Goal: Transaction & Acquisition: Purchase product/service

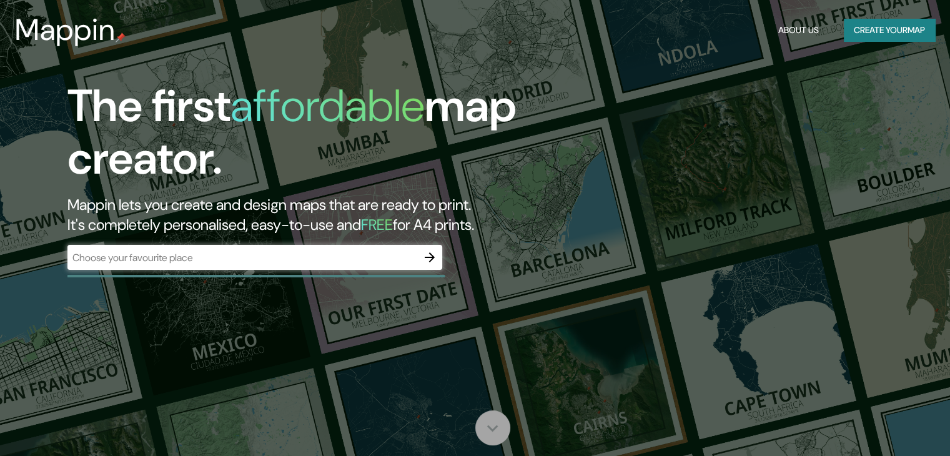
click at [503, 424] on icon at bounding box center [492, 428] width 22 height 22
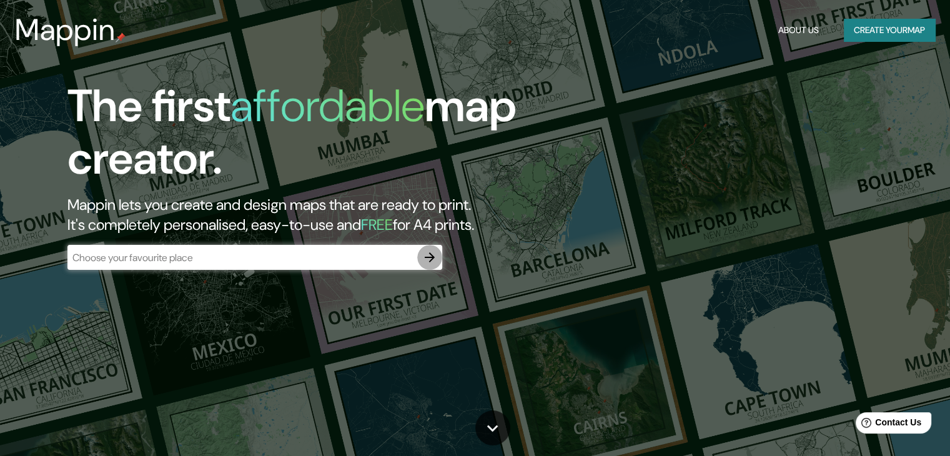
click at [432, 257] on icon "button" at bounding box center [430, 257] width 10 height 10
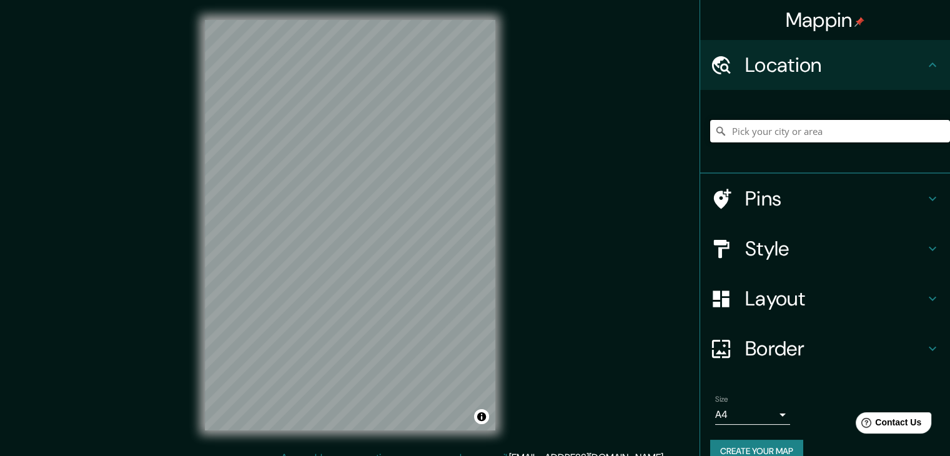
click at [787, 128] on input "Pick your city or area" at bounding box center [830, 131] width 240 height 22
paste input "[STREET_ADDRESS]"
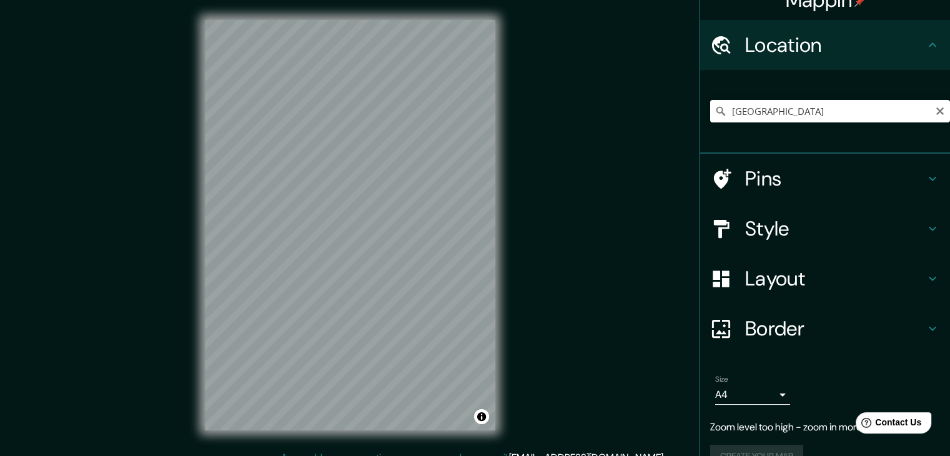
scroll to position [46, 0]
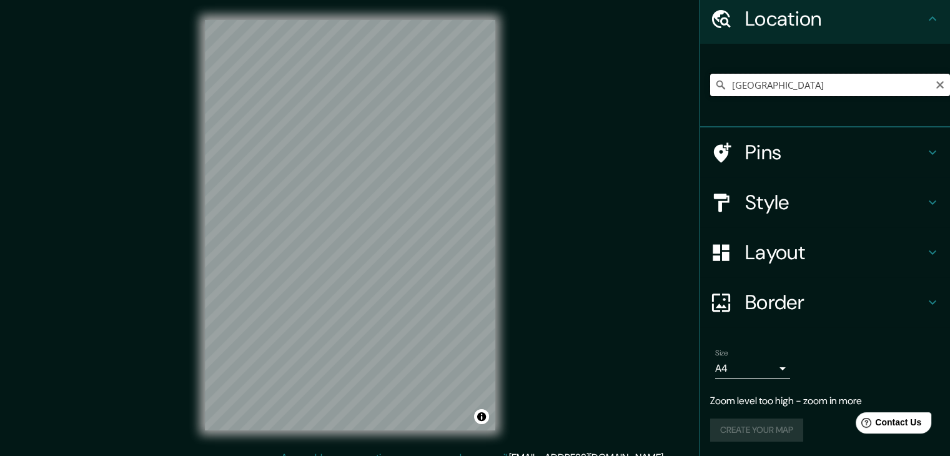
click at [899, 85] on input "[GEOGRAPHIC_DATA]" at bounding box center [830, 85] width 240 height 22
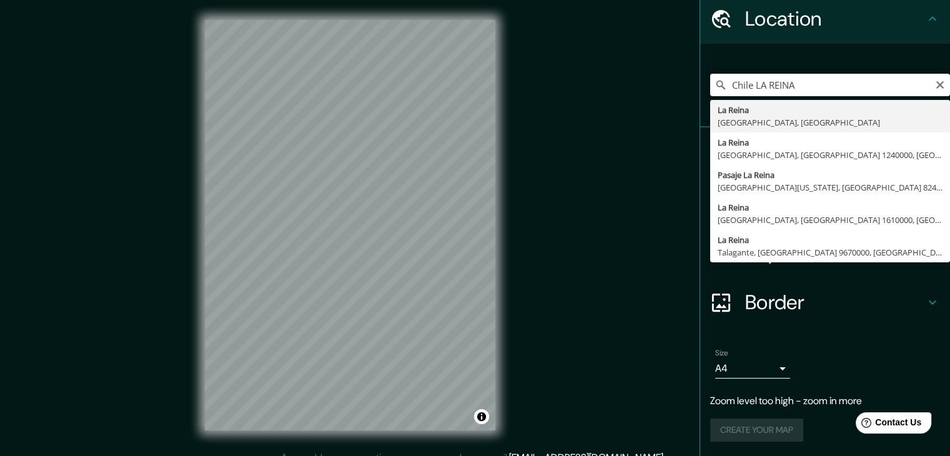
type input "[GEOGRAPHIC_DATA], [GEOGRAPHIC_DATA], [GEOGRAPHIC_DATA]"
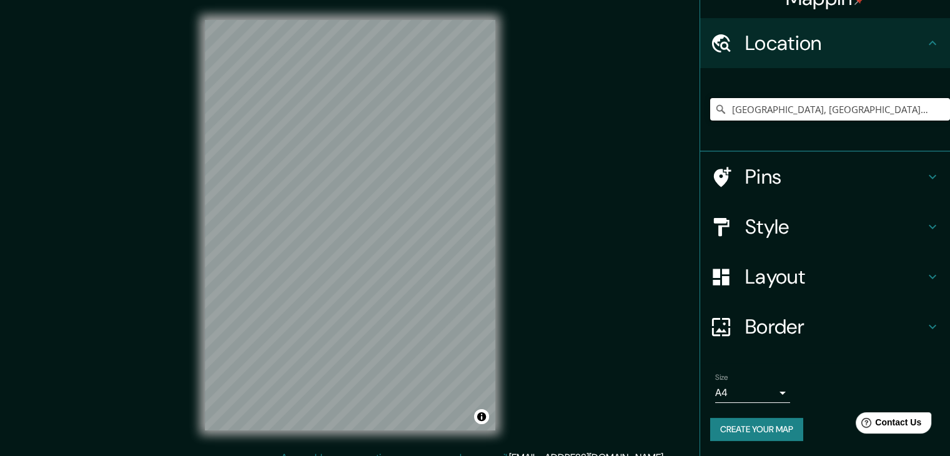
scroll to position [21, 0]
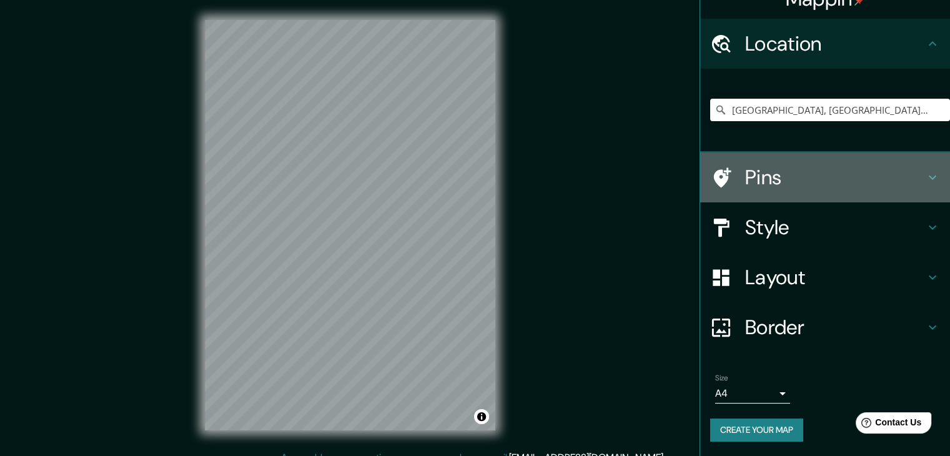
click at [855, 168] on h4 "Pins" at bounding box center [835, 177] width 180 height 25
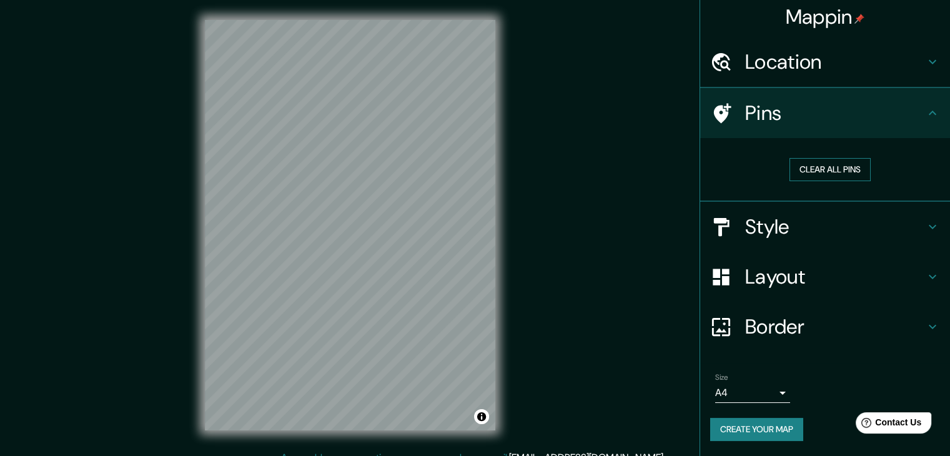
scroll to position [2, 0]
click at [884, 121] on h4 "Pins" at bounding box center [835, 113] width 180 height 25
